Goal: Use online tool/utility

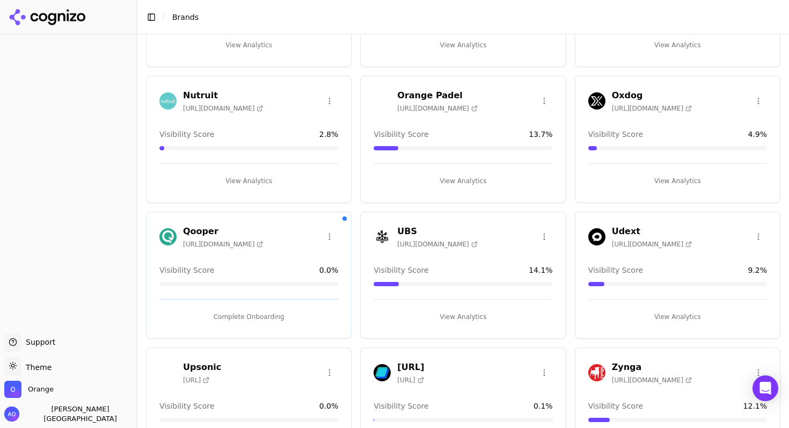
scroll to position [208, 0]
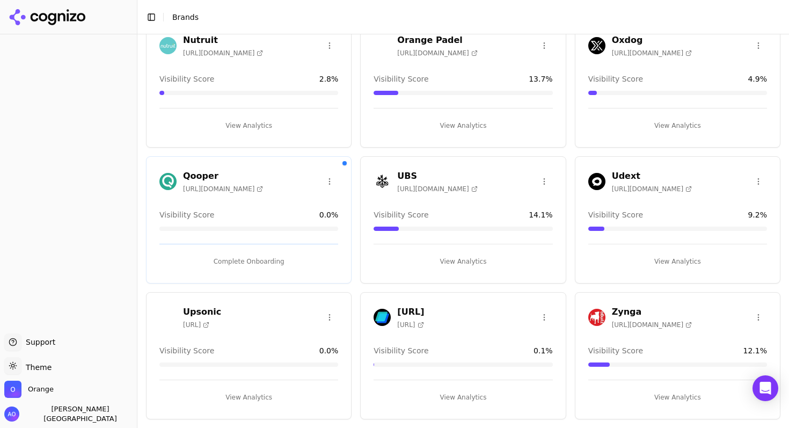
click at [456, 396] on button "View Analytics" at bounding box center [463, 397] width 179 height 17
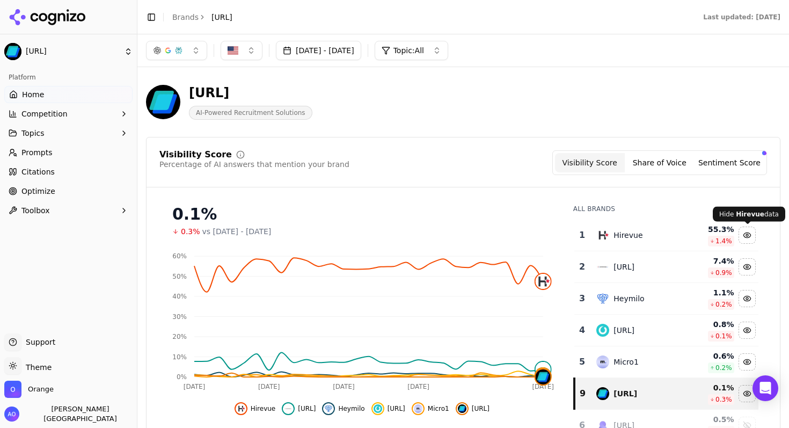
click at [749, 231] on div "Hide hirevue data" at bounding box center [747, 235] width 16 height 16
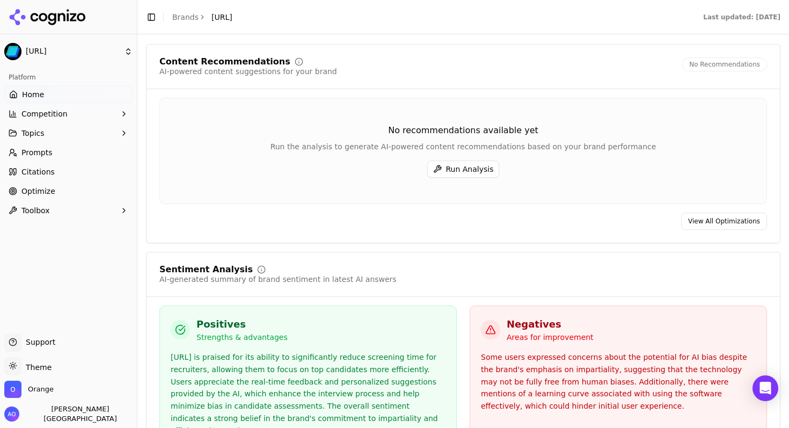
scroll to position [1639, 0]
click at [452, 164] on button "Run Analysis" at bounding box center [463, 168] width 72 height 17
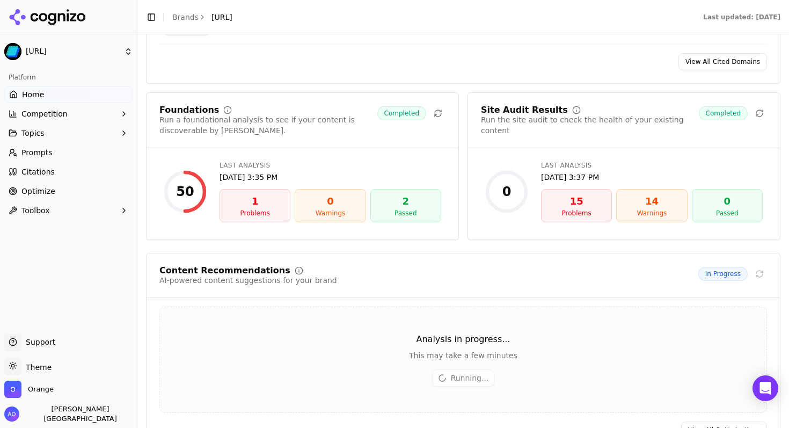
scroll to position [1431, 0]
click at [245, 208] on div "Problems" at bounding box center [254, 212] width 61 height 9
click at [35, 214] on span "Toolbox" at bounding box center [35, 210] width 28 height 11
click at [41, 188] on span "Optimize" at bounding box center [38, 191] width 34 height 11
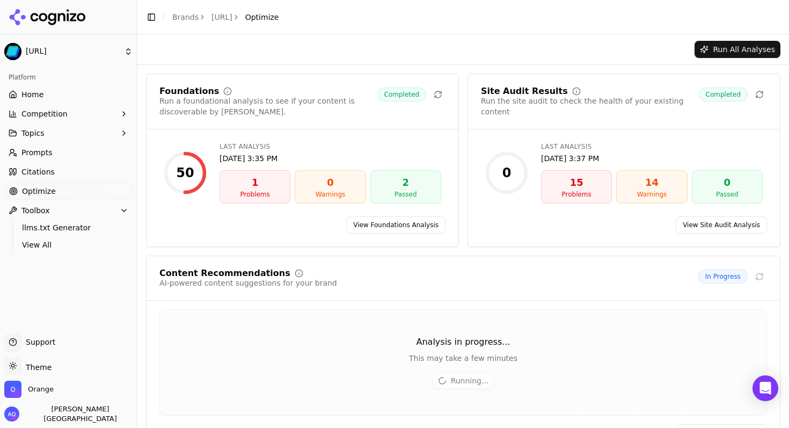
scroll to position [35, 0]
